Goal: Task Accomplishment & Management: Complete application form

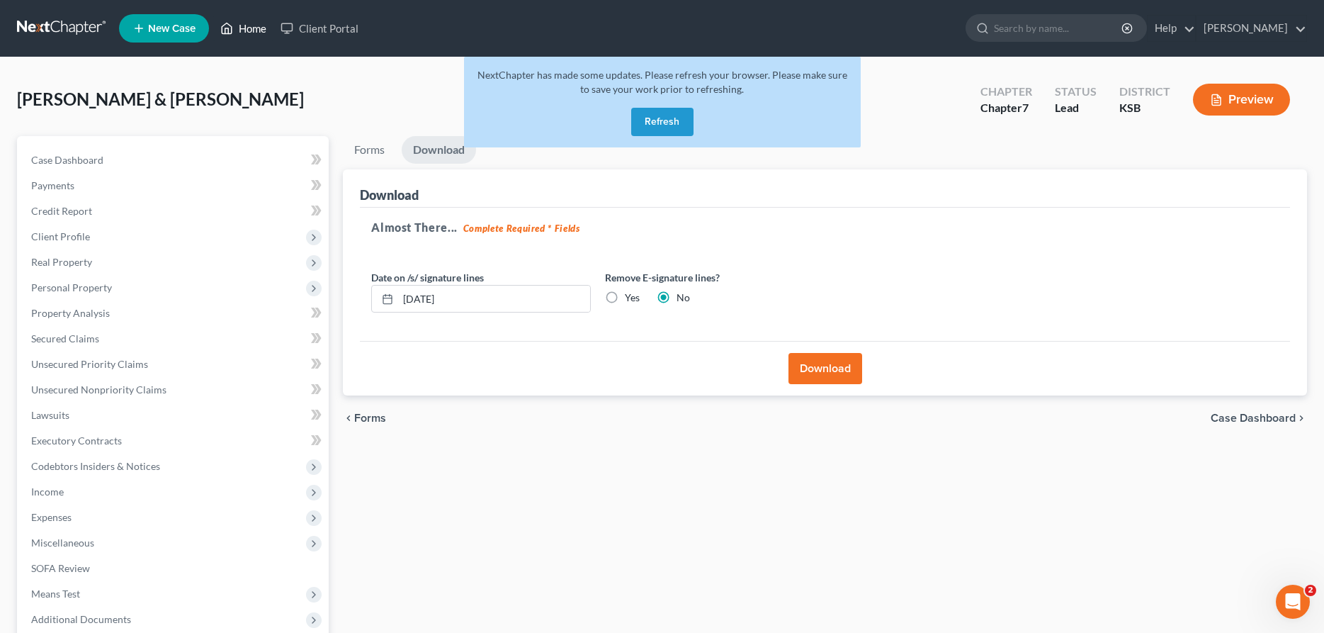
click at [244, 27] on link "Home" at bounding box center [243, 29] width 60 height 26
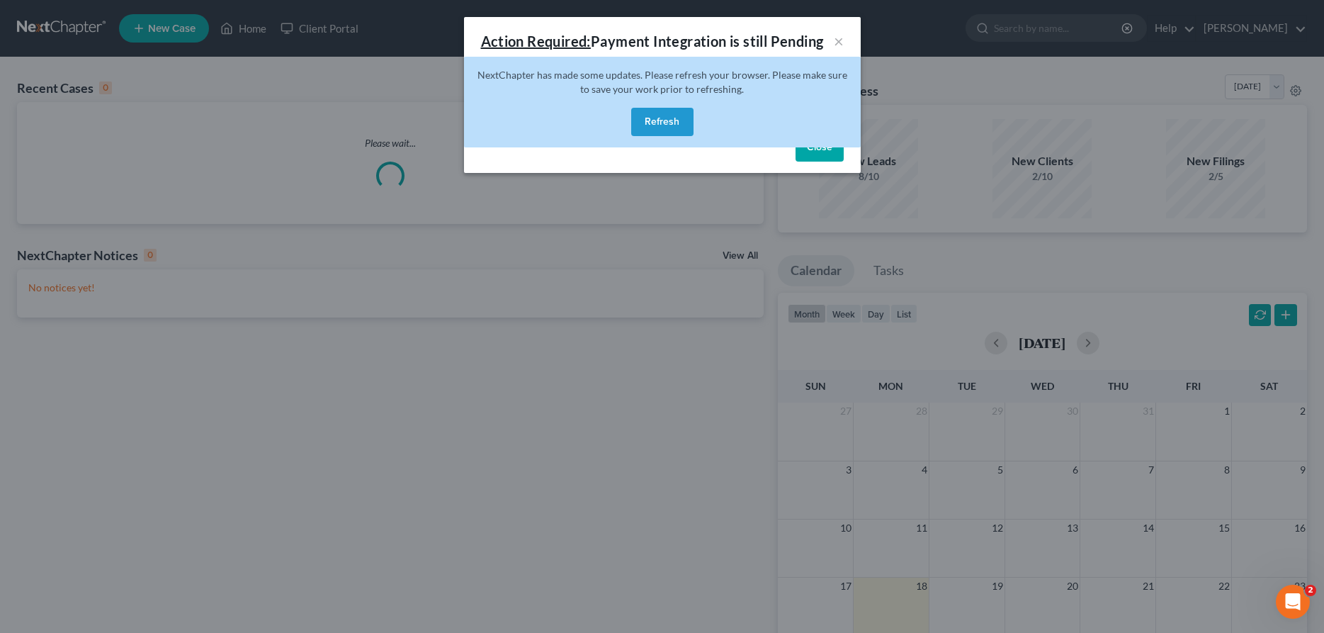
drag, startPoint x: 661, startPoint y: 119, endPoint x: 708, endPoint y: 133, distance: 48.9
click at [662, 119] on button "Refresh" at bounding box center [662, 122] width 62 height 28
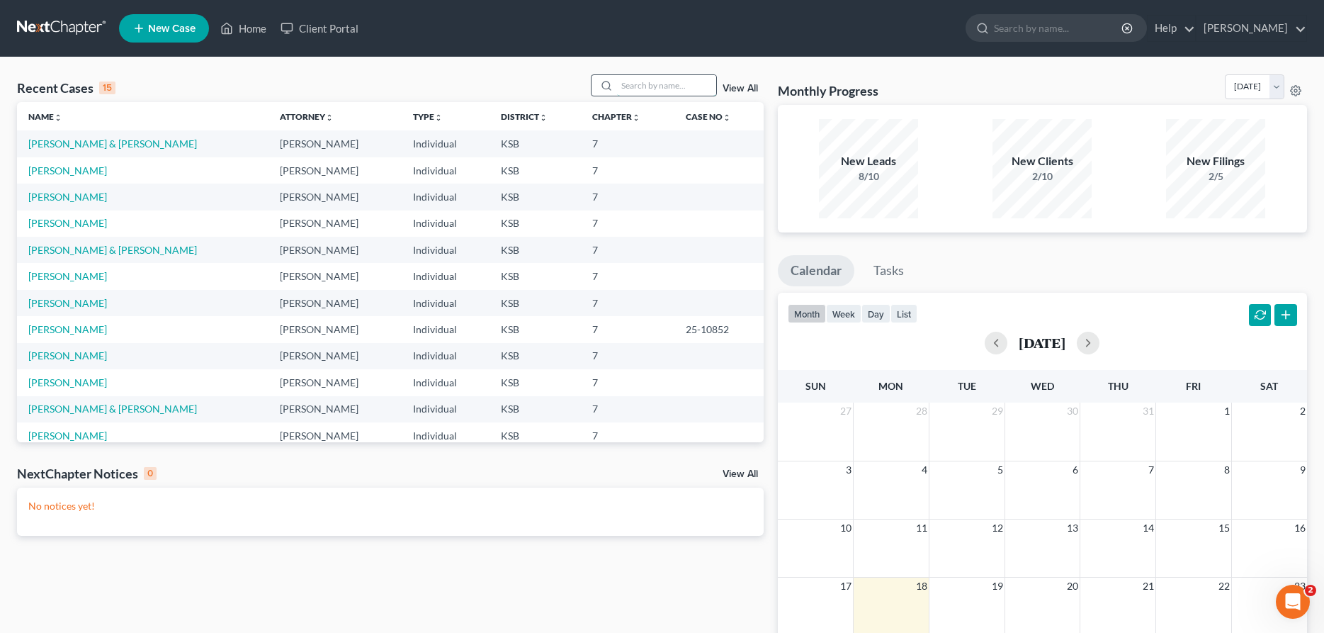
click at [672, 83] on input "search" at bounding box center [666, 85] width 99 height 21
type input "[PERSON_NAME]"
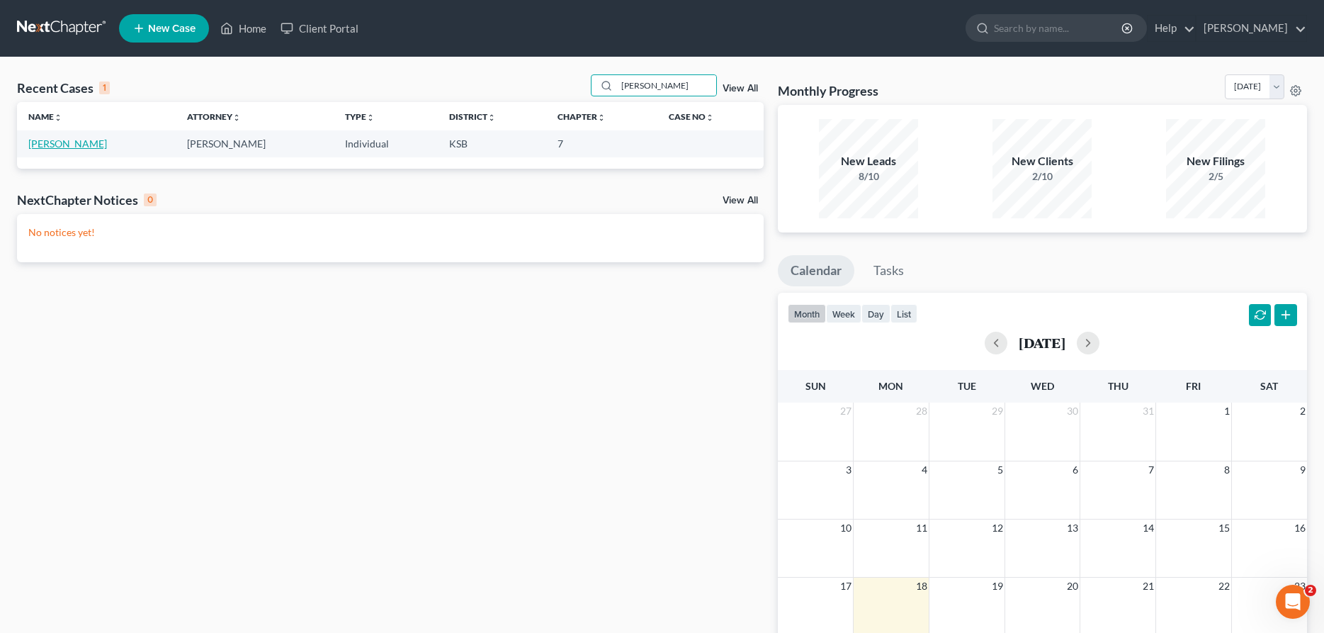
click at [57, 143] on link "[PERSON_NAME]" at bounding box center [67, 143] width 79 height 12
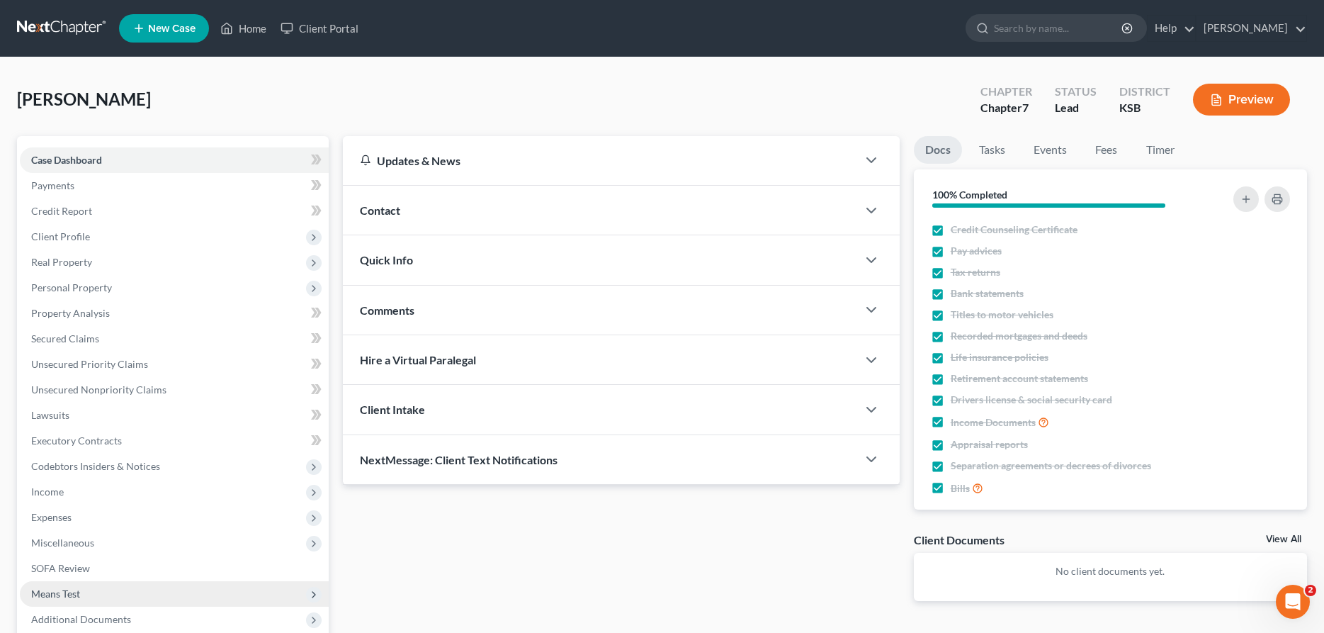
click at [81, 593] on span "Means Test" at bounding box center [174, 594] width 309 height 26
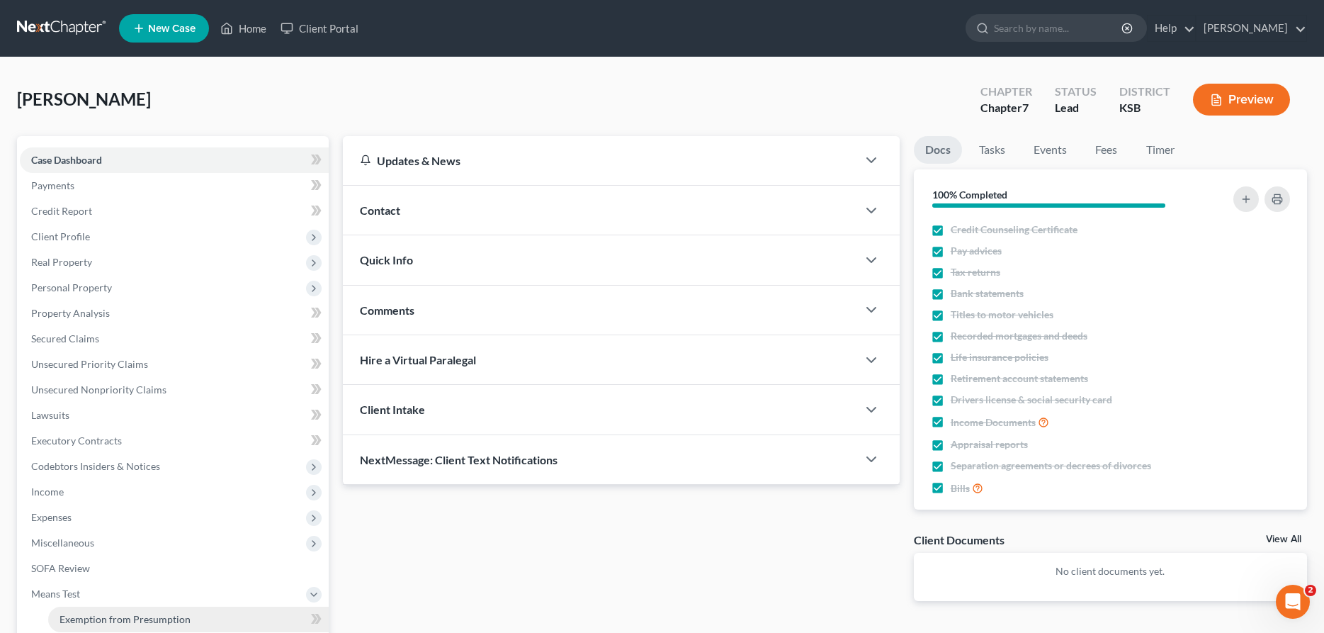
click at [89, 617] on span "Exemption from Presumption" at bounding box center [125, 619] width 131 height 12
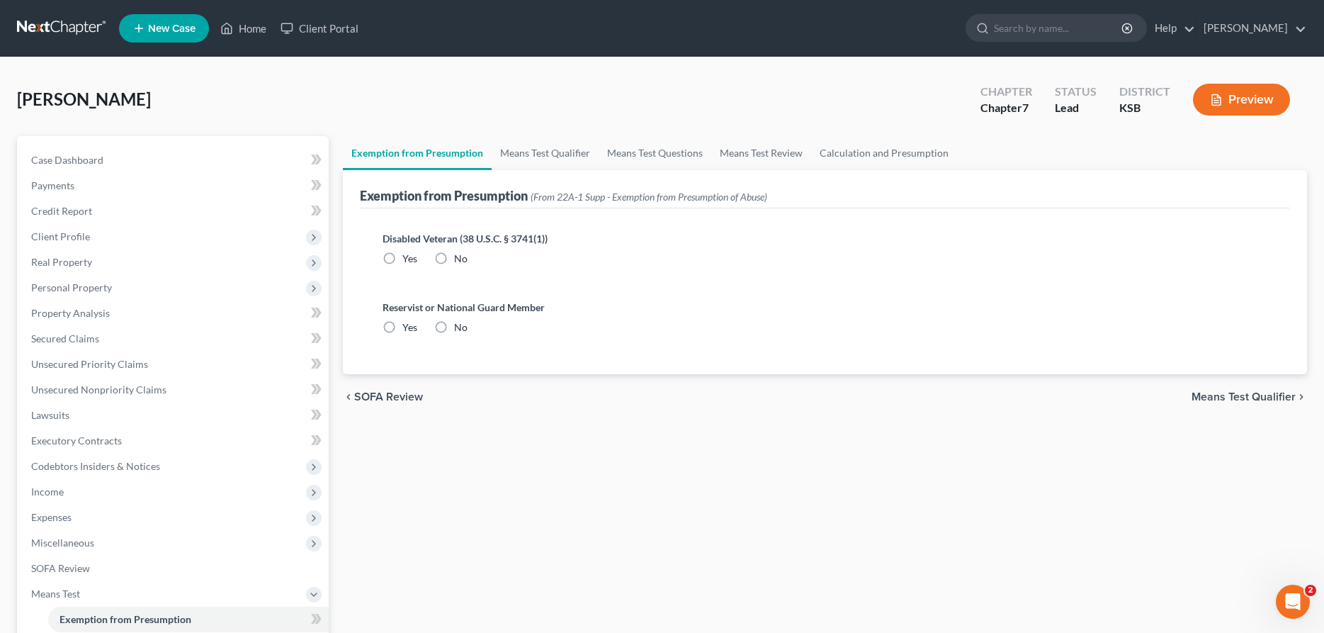
click at [454, 258] on label "No" at bounding box center [460, 258] width 13 height 14
click at [460, 258] on input "No" at bounding box center [464, 255] width 9 height 9
radio input "true"
click at [454, 323] on label "No" at bounding box center [460, 327] width 13 height 14
click at [460, 323] on input "No" at bounding box center [464, 324] width 9 height 9
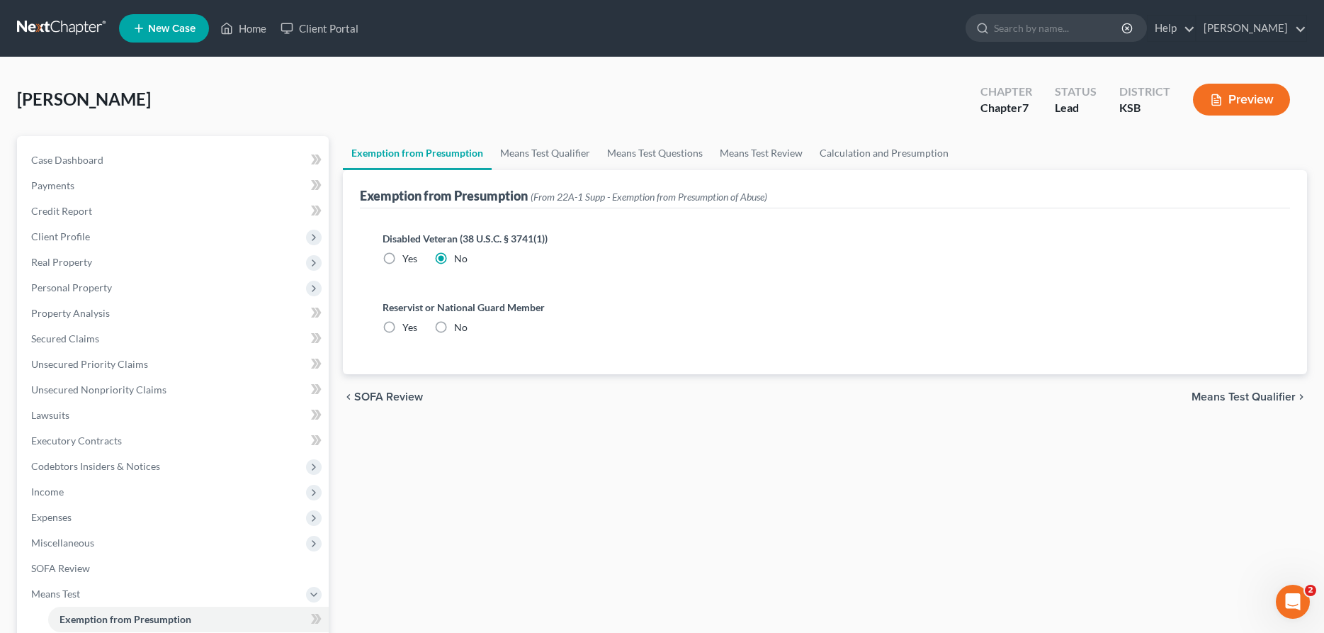
radio input "true"
click at [626, 158] on link "Means Test Questions" at bounding box center [655, 153] width 113 height 34
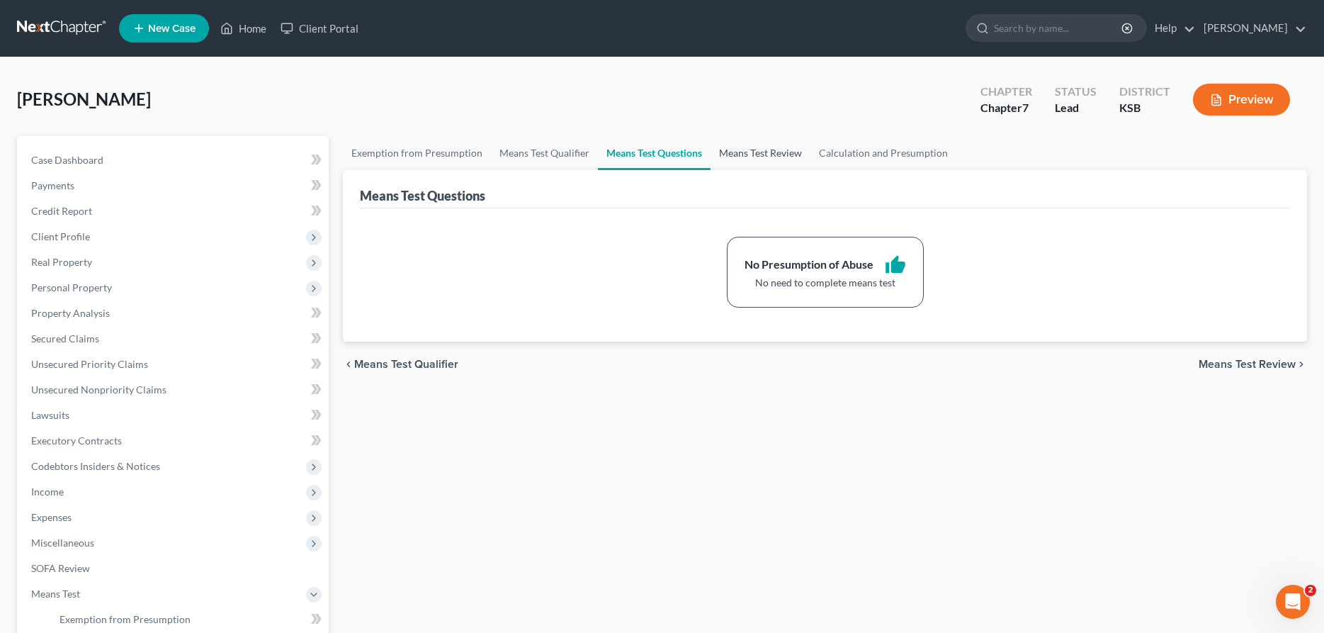
click at [740, 151] on link "Means Test Review" at bounding box center [761, 153] width 100 height 34
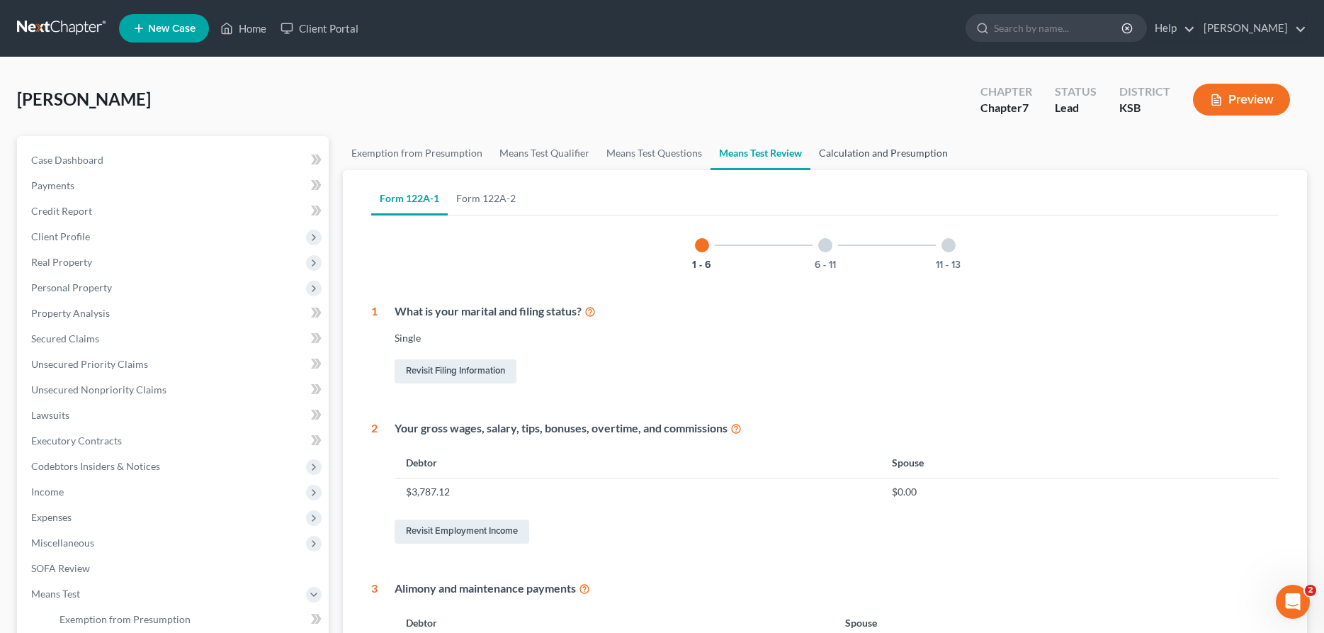
click at [834, 151] on link "Calculation and Presumption" at bounding box center [883, 153] width 146 height 34
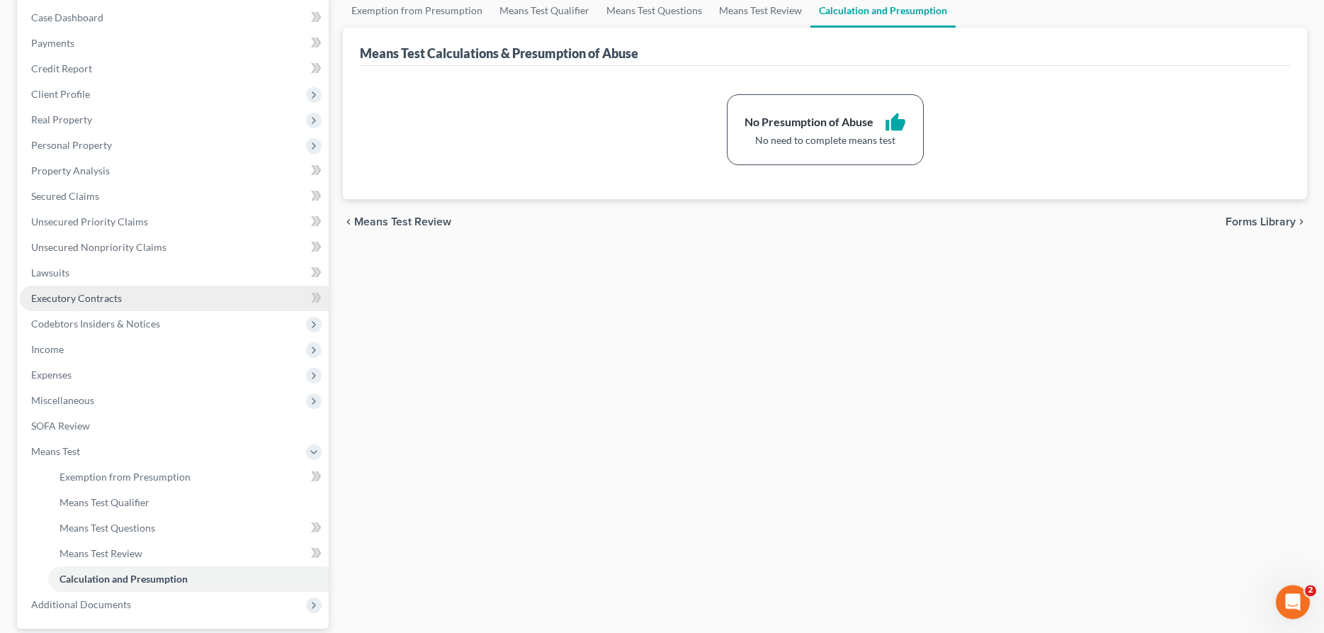
scroll to position [145, 0]
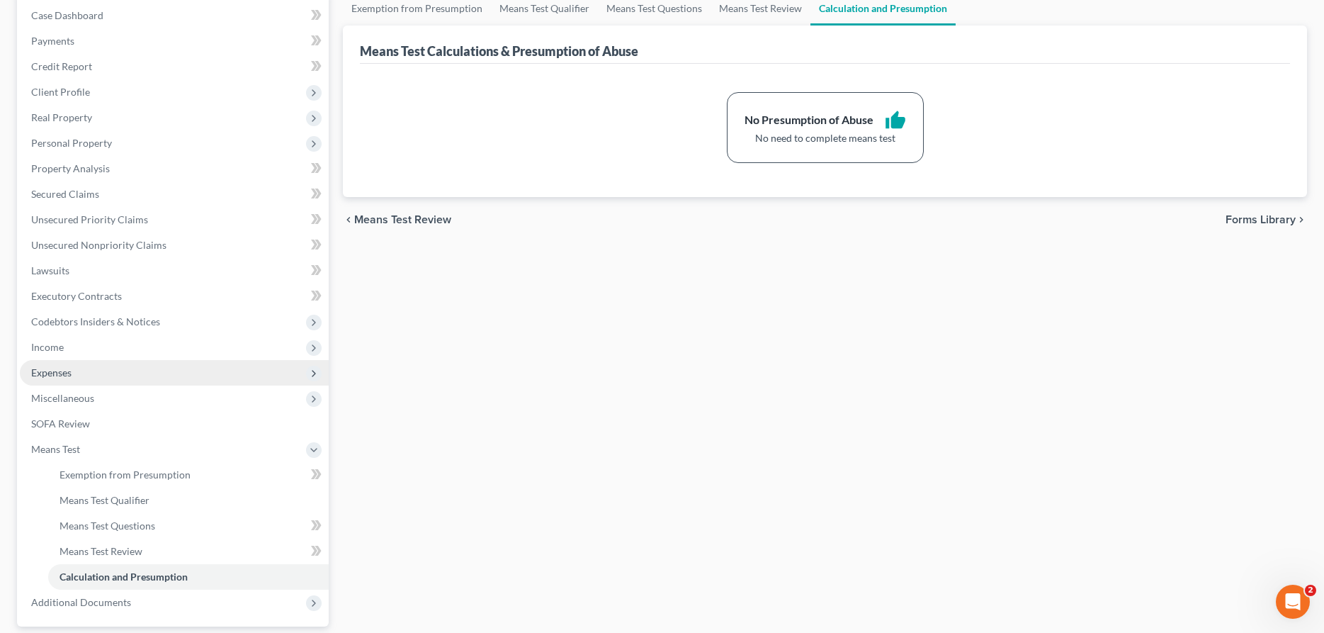
click at [59, 373] on span "Expenses" at bounding box center [51, 372] width 40 height 12
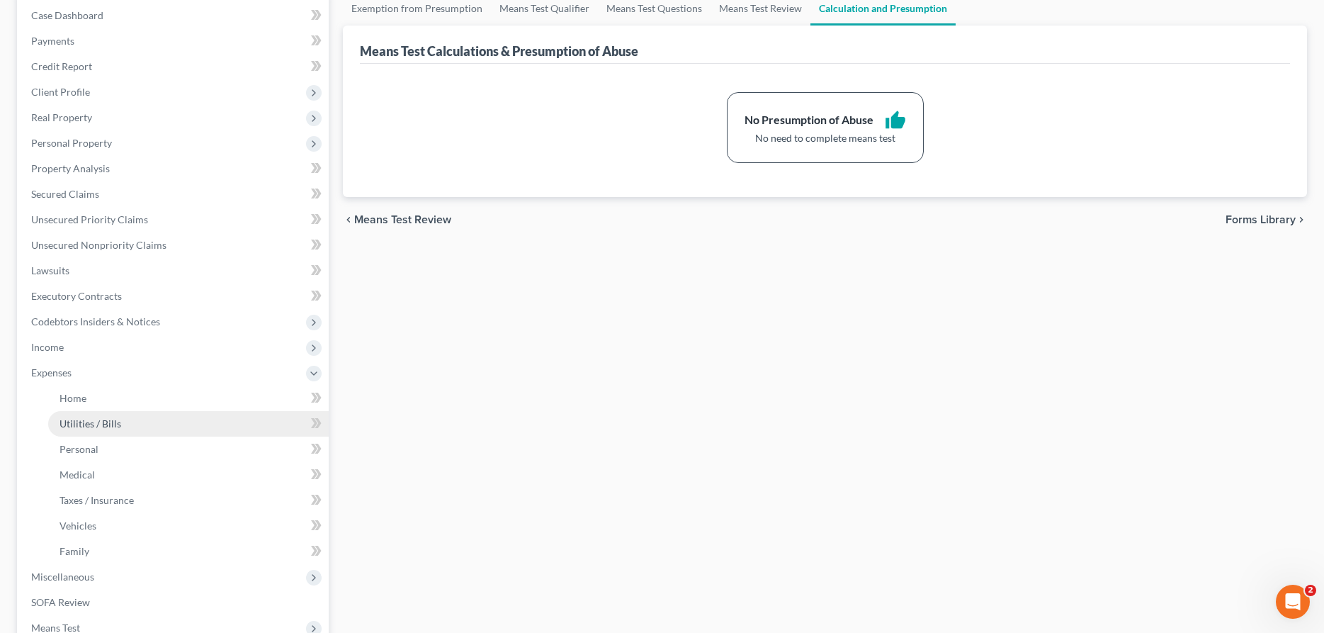
click at [169, 414] on link "Utilities / Bills" at bounding box center [188, 424] width 281 height 26
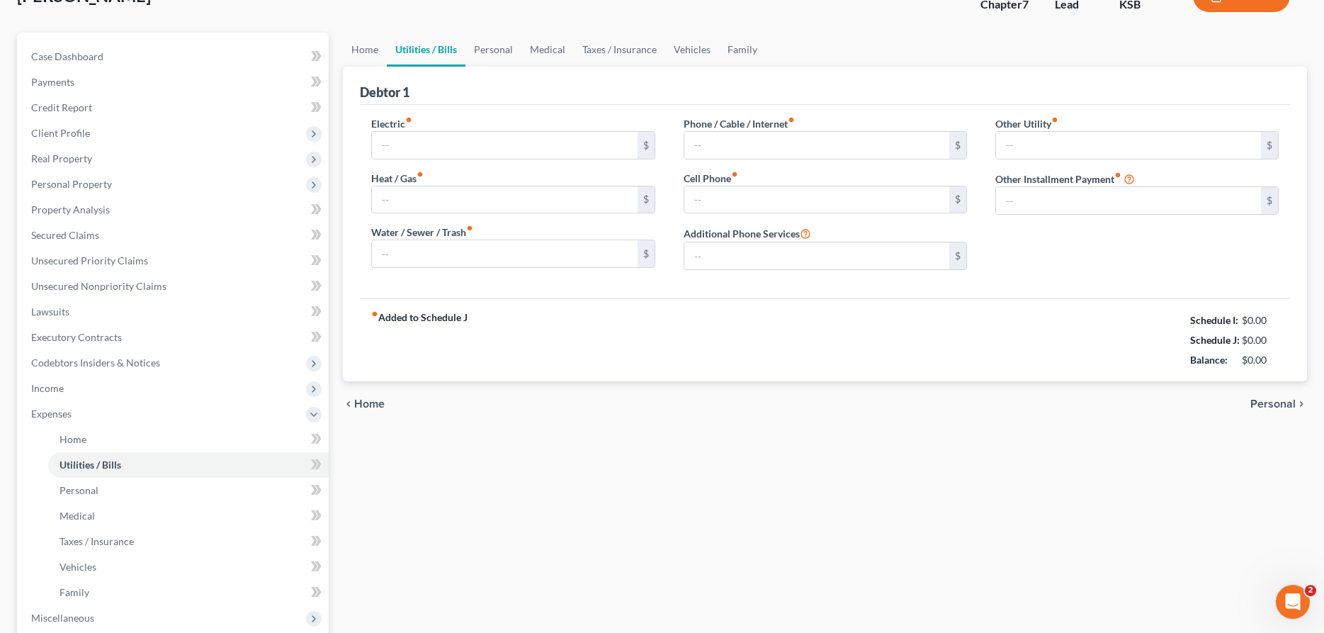
type input "100.00"
type input "150.00"
type input "80.00"
type input "200.00"
type input "150.00"
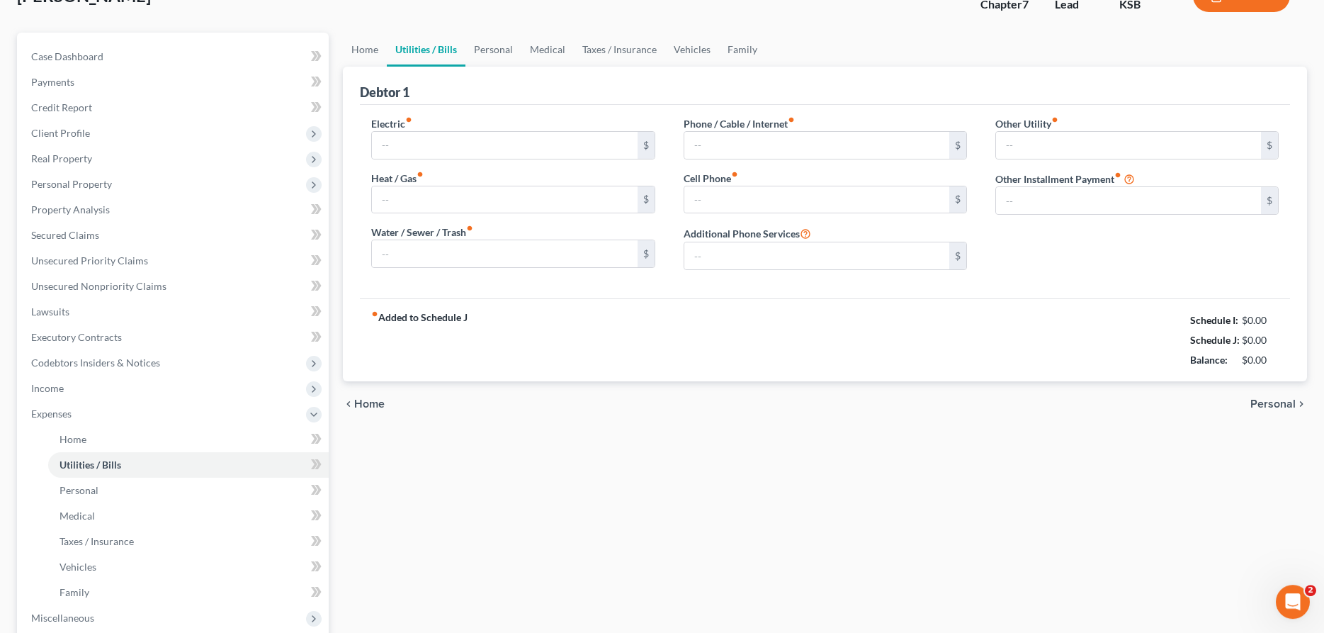
type input "0.00"
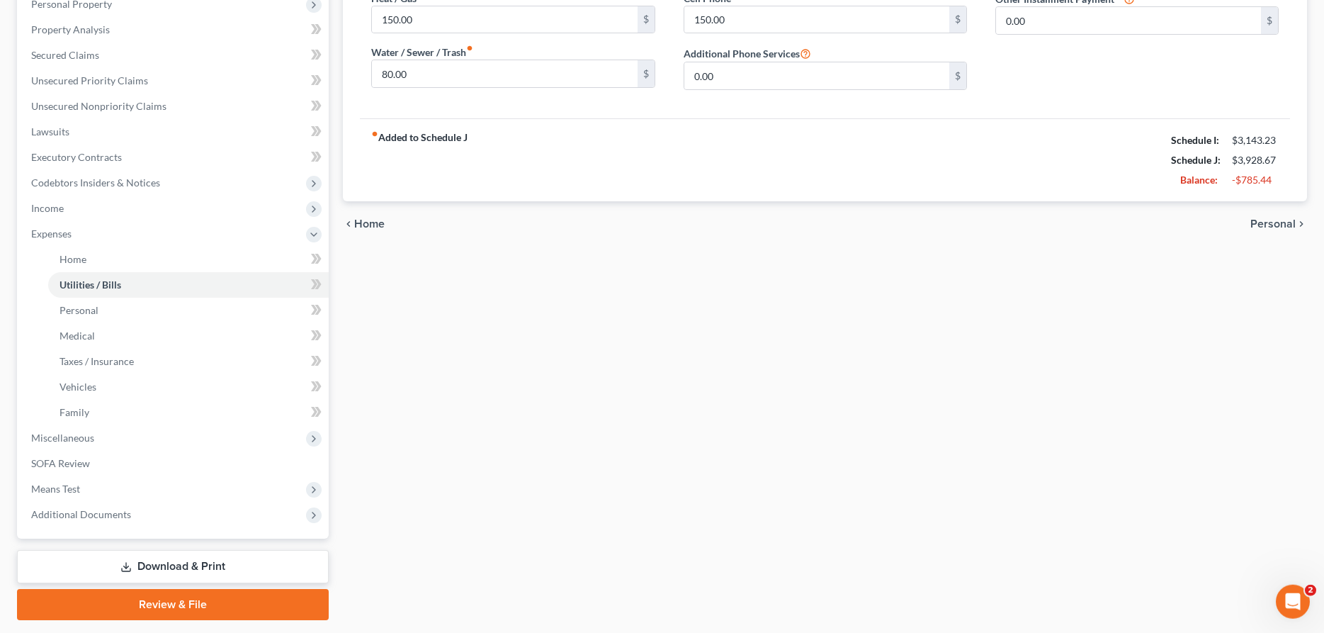
scroll to position [323, 0]
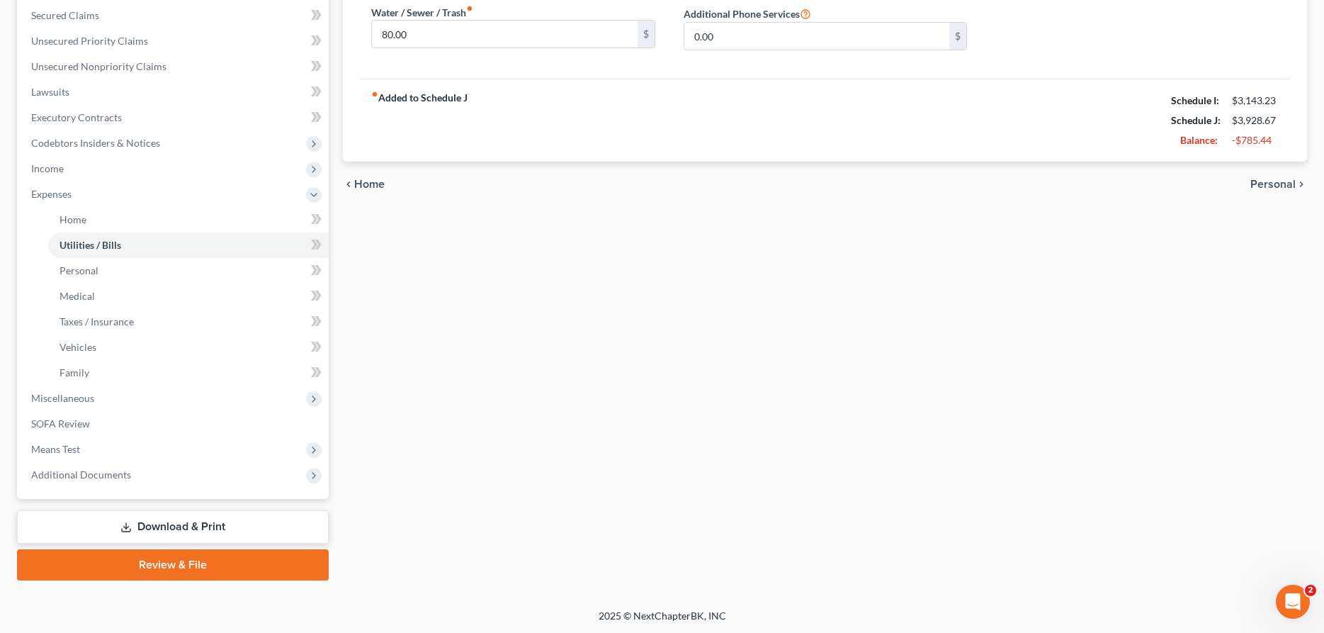
click at [137, 568] on link "Review & File" at bounding box center [173, 564] width 312 height 31
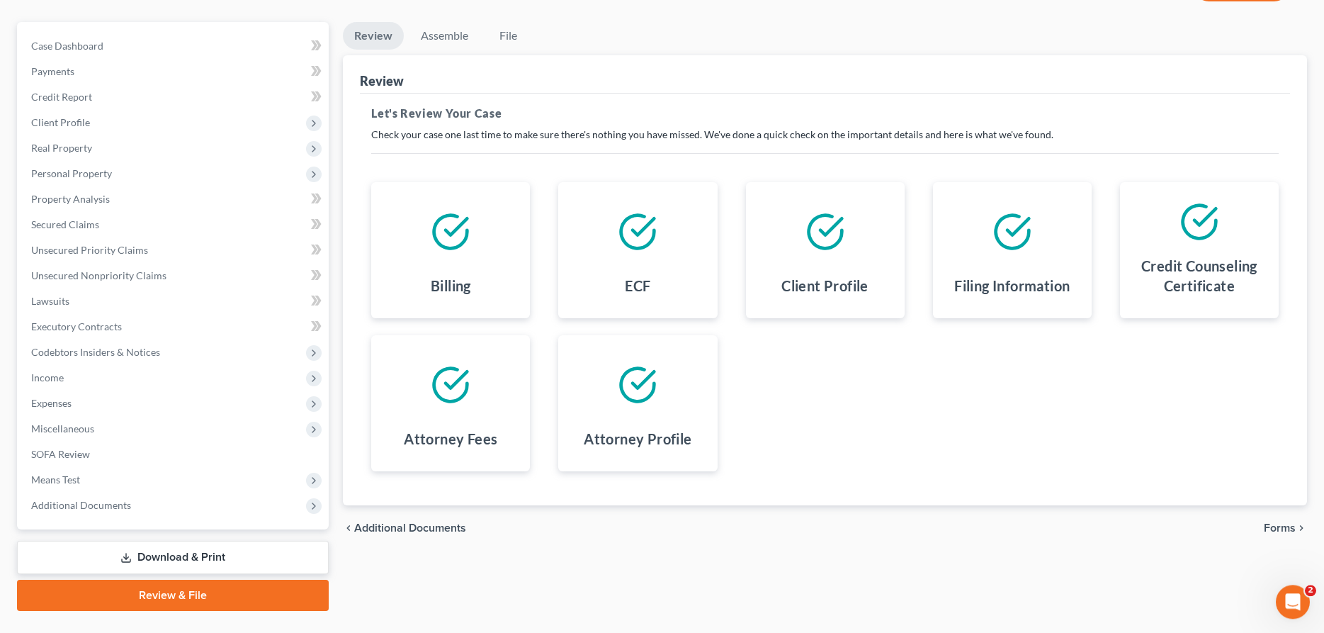
scroll to position [145, 0]
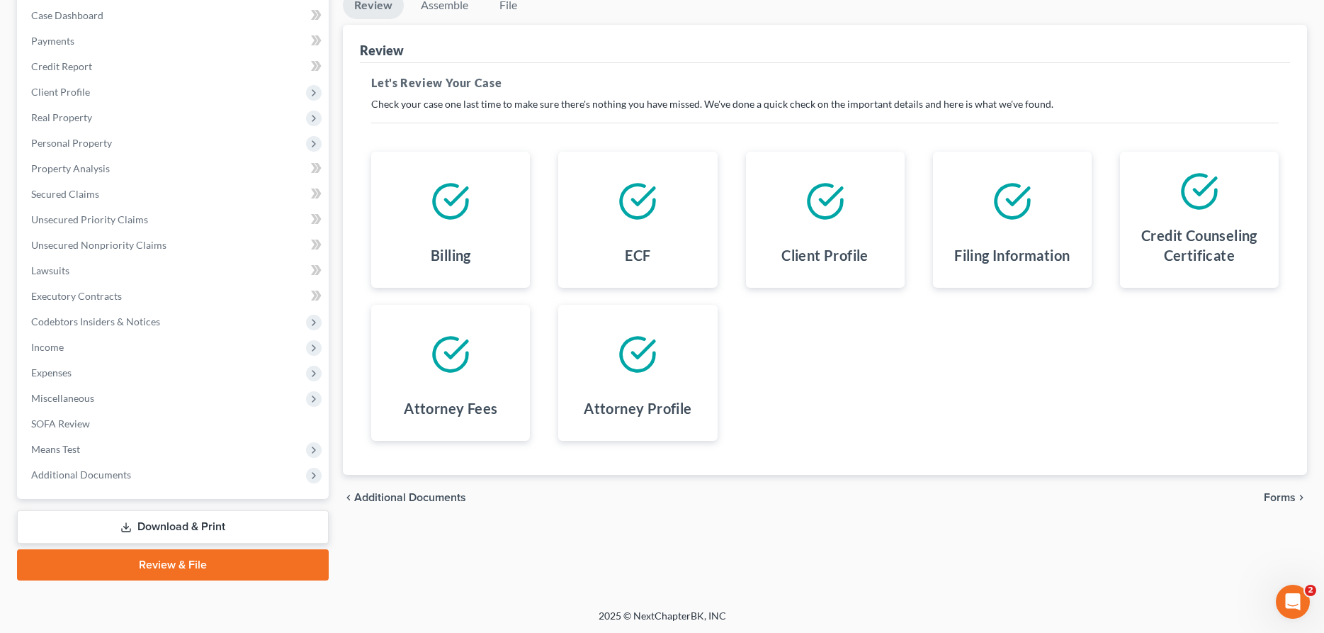
click at [1290, 497] on span "Forms" at bounding box center [1280, 497] width 32 height 11
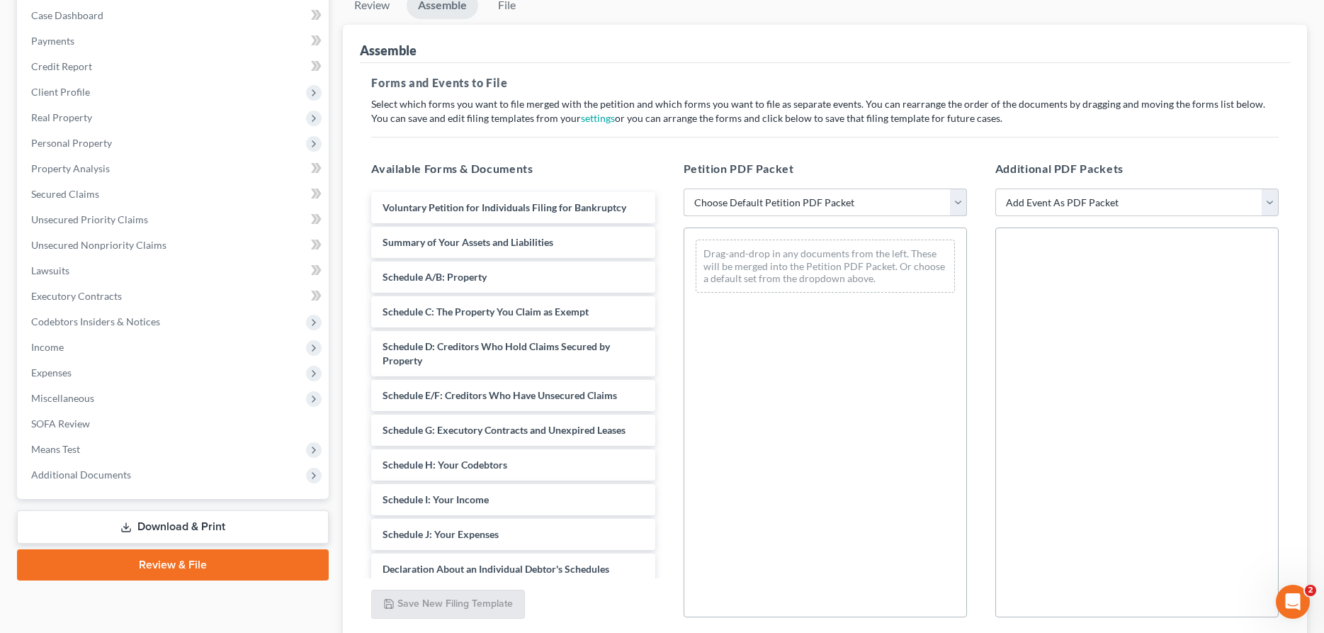
click at [684, 188] on select "Choose Default Petition PDF Packet Complete Bankruptcy Petition (all forms and …" at bounding box center [825, 202] width 283 height 28
select select "2"
click option "District of [US_STATE]" at bounding box center [0, 0] width 0 height 0
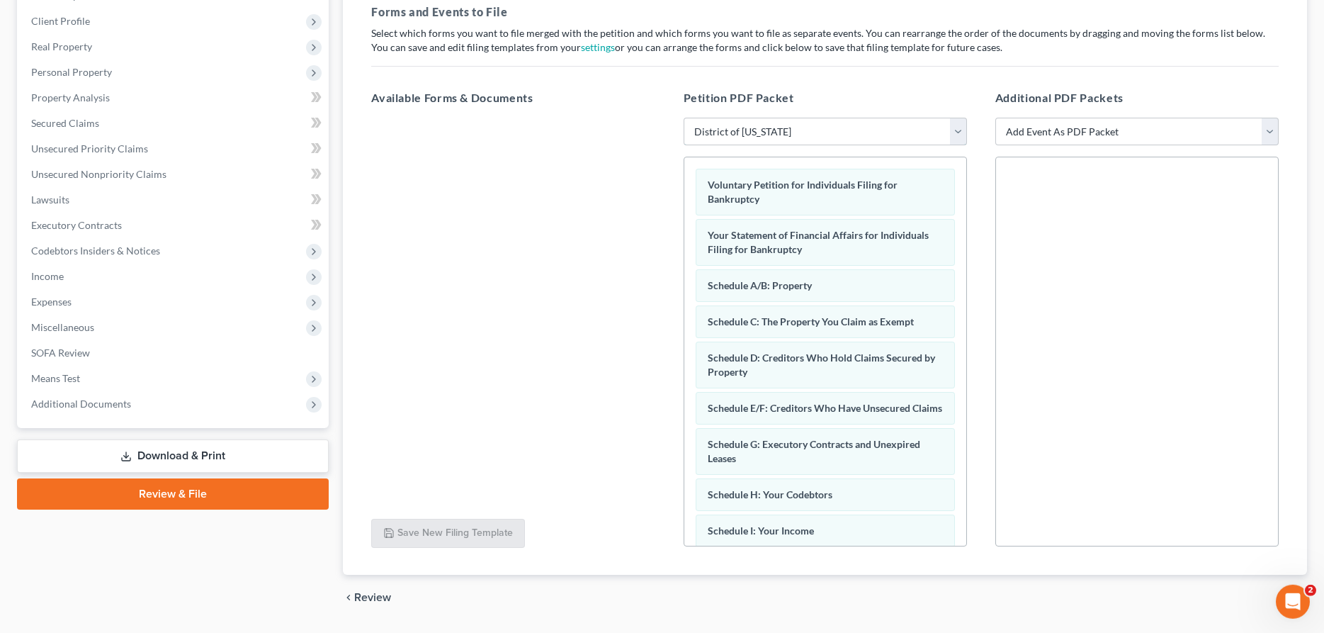
scroll to position [256, 0]
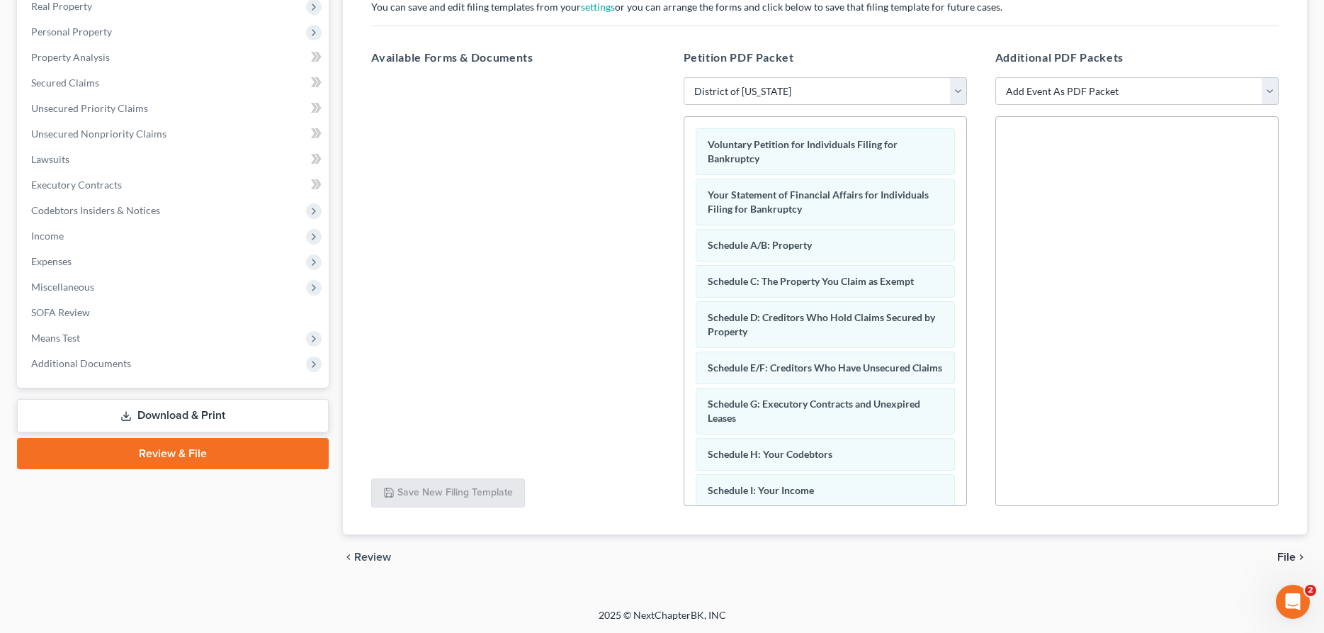
click at [1290, 555] on span "File" at bounding box center [1286, 556] width 18 height 11
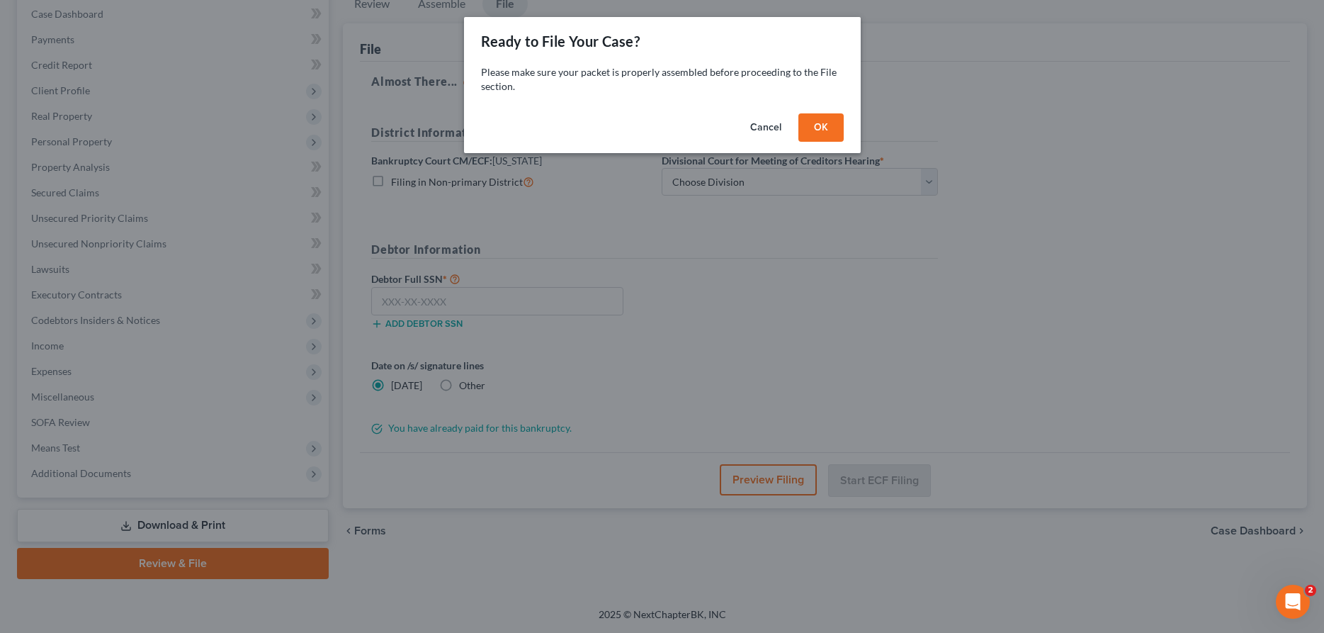
scroll to position [145, 0]
click at [810, 131] on button "OK" at bounding box center [820, 127] width 45 height 28
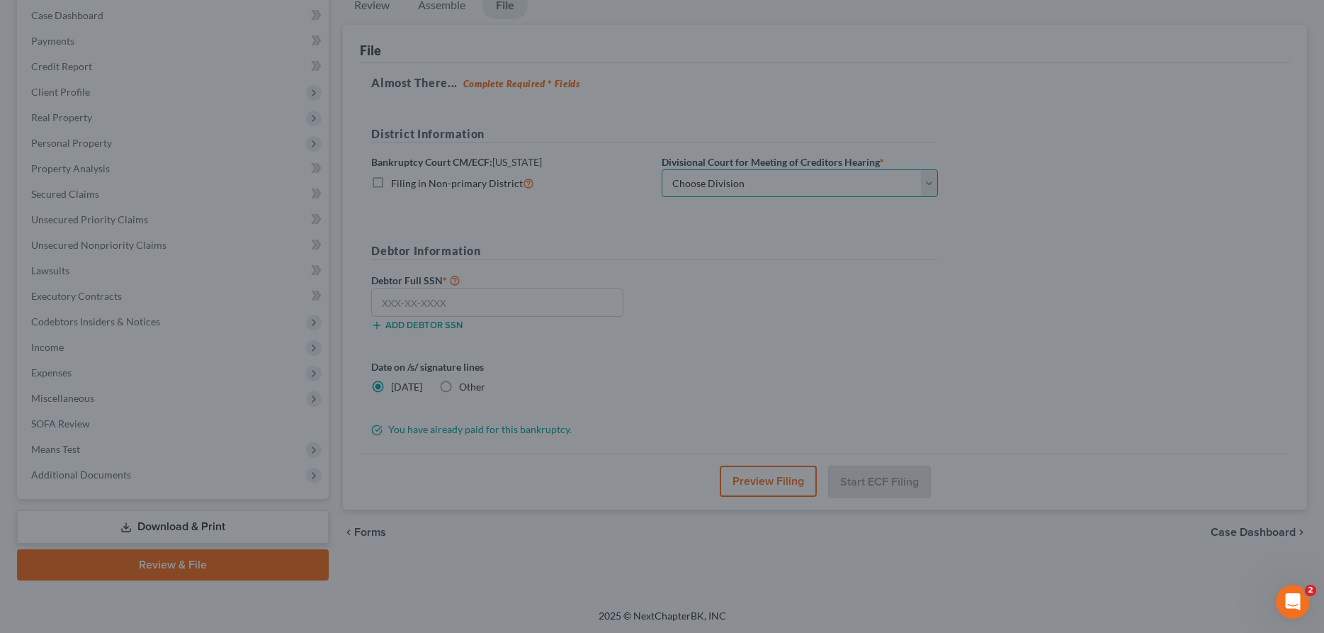
click at [662, 169] on select "Choose Division [US_STATE][GEOGRAPHIC_DATA] [GEOGRAPHIC_DATA] [GEOGRAPHIC_DATA]" at bounding box center [800, 183] width 276 height 28
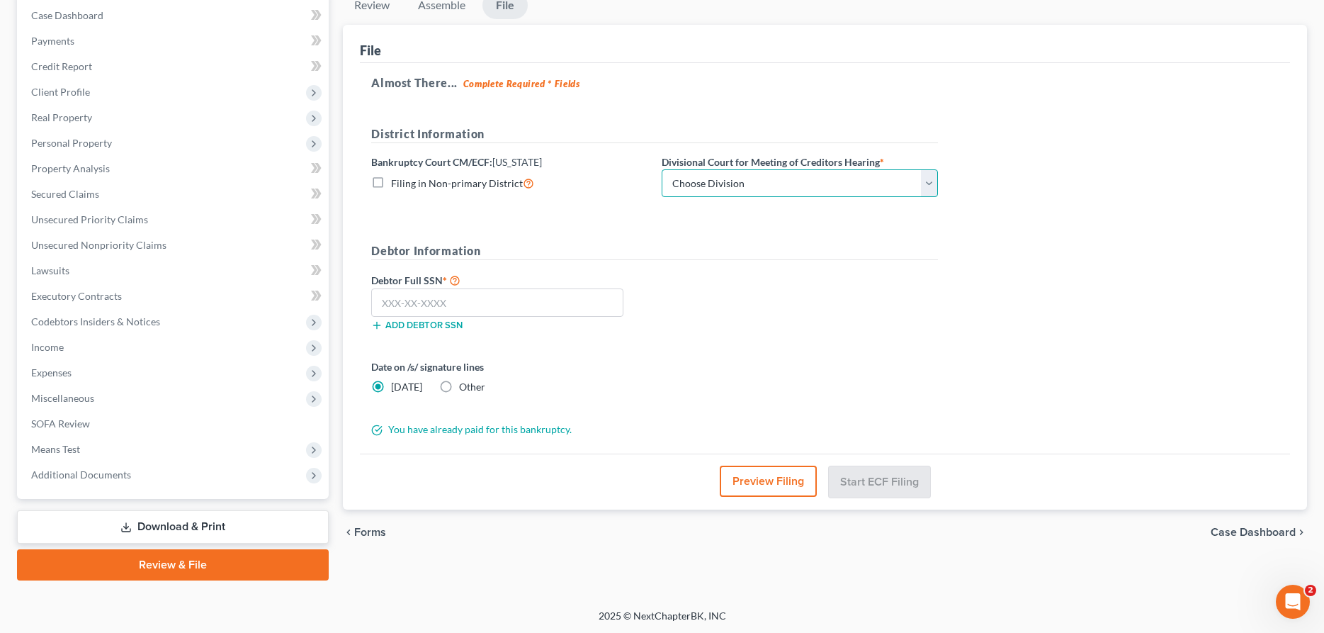
select select "2"
click option "Wichita" at bounding box center [0, 0] width 0 height 0
click at [515, 308] on input "text" at bounding box center [497, 302] width 252 height 28
type input "509-80-7180"
drag, startPoint x: 900, startPoint y: 479, endPoint x: 908, endPoint y: 473, distance: 10.1
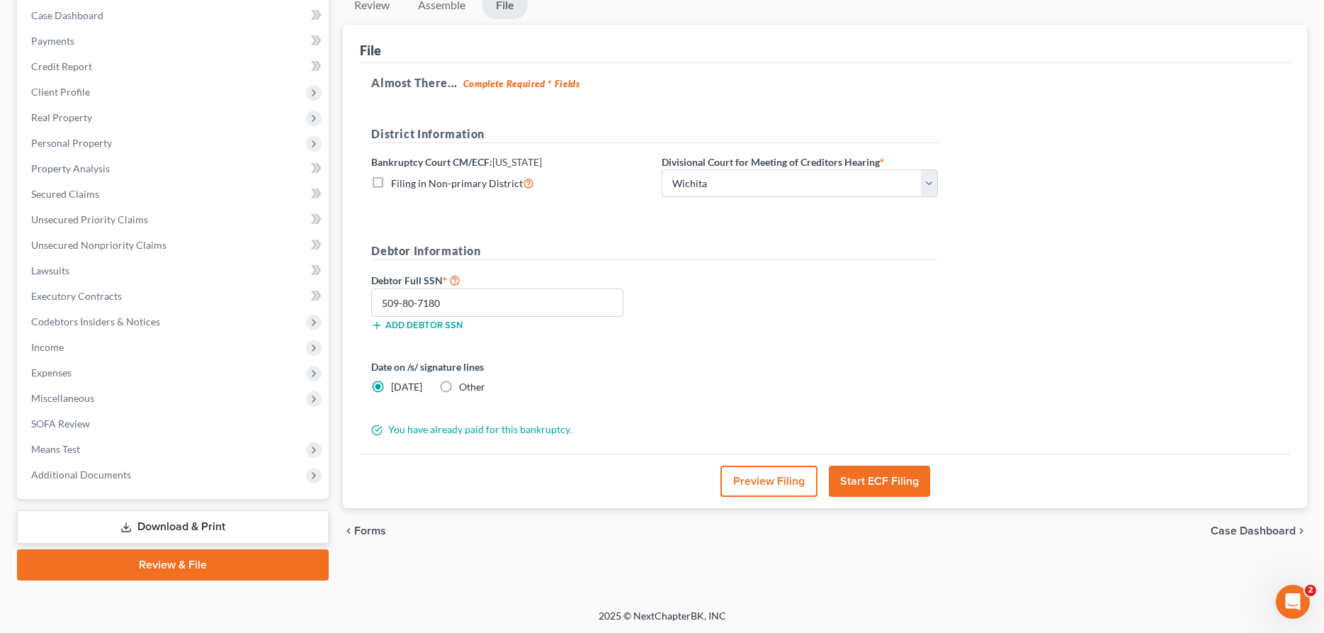
click at [907, 473] on button "Start ECF Filing" at bounding box center [879, 480] width 101 height 31
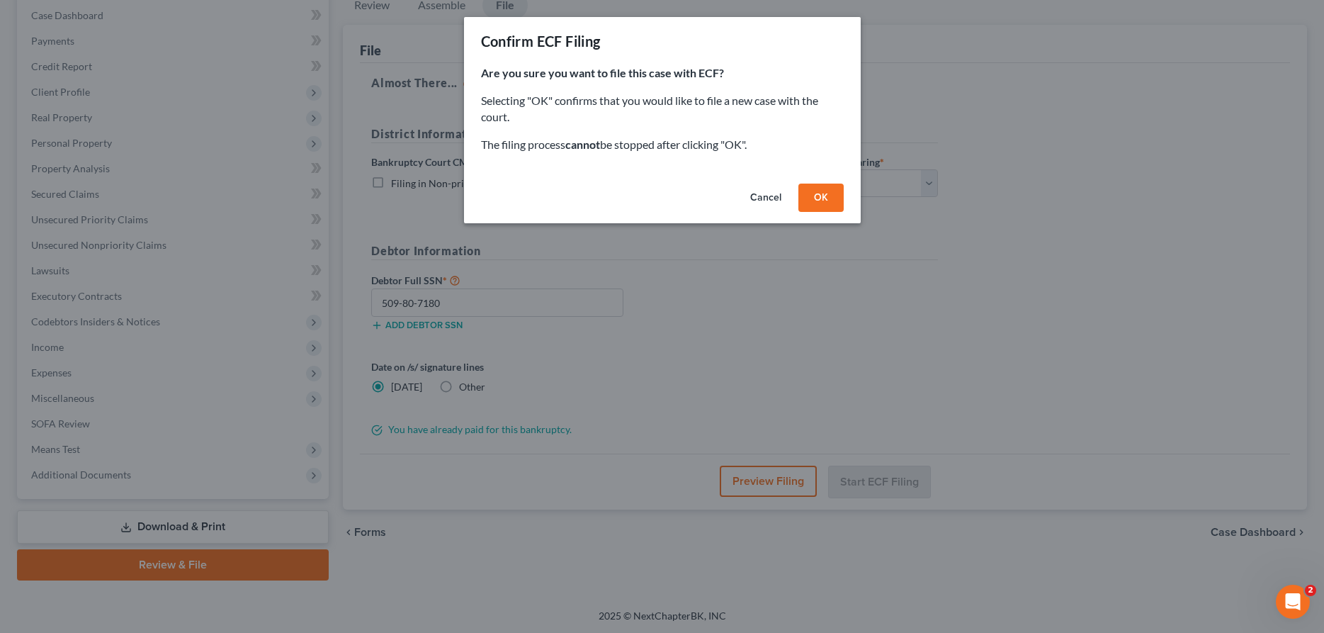
click at [828, 186] on button "OK" at bounding box center [820, 197] width 45 height 28
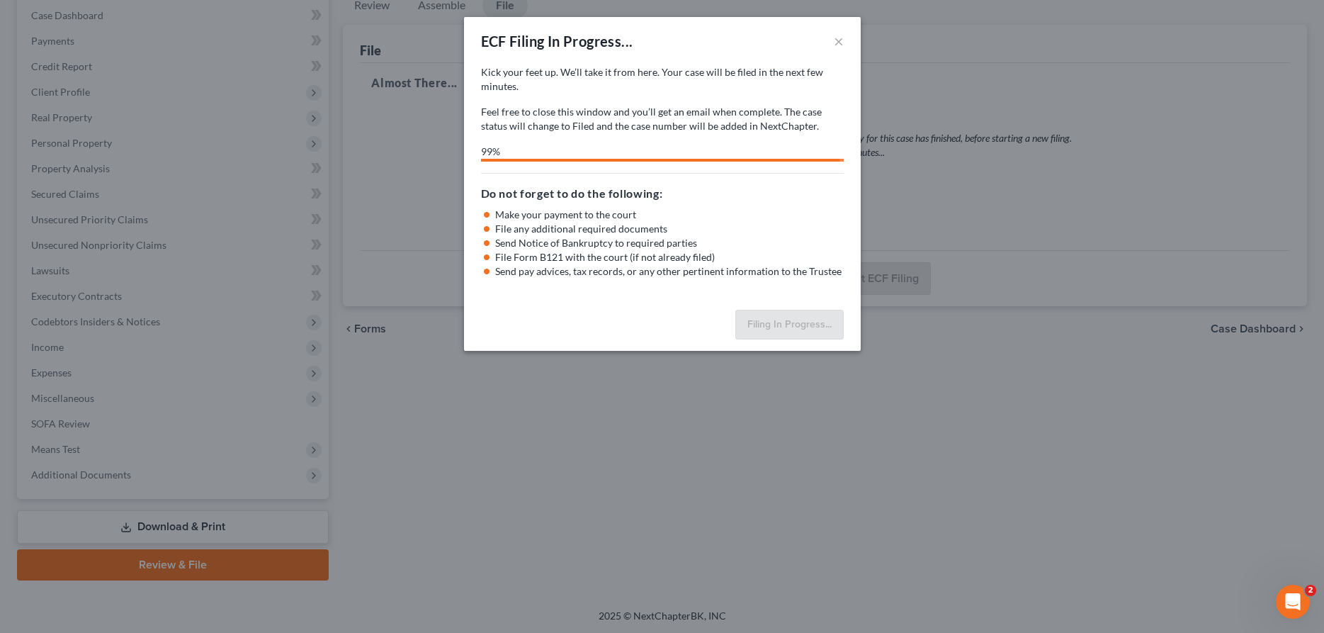
select select "2"
